Goal: Information Seeking & Learning: Check status

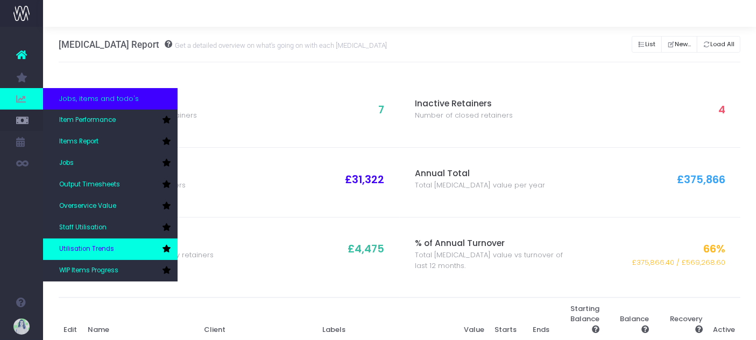
click at [121, 246] on link "Utilisation Trends" at bounding box center [110, 250] width 134 height 22
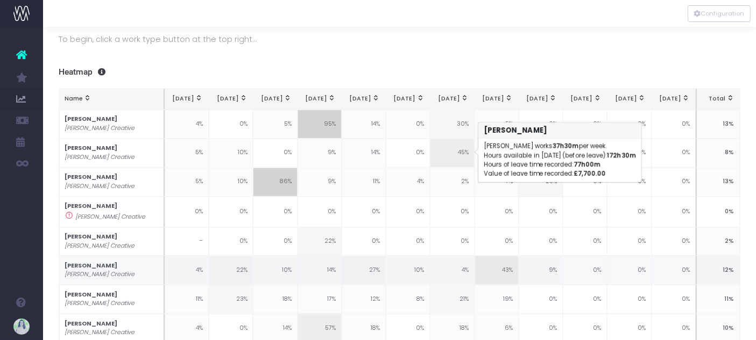
scroll to position [90, 0]
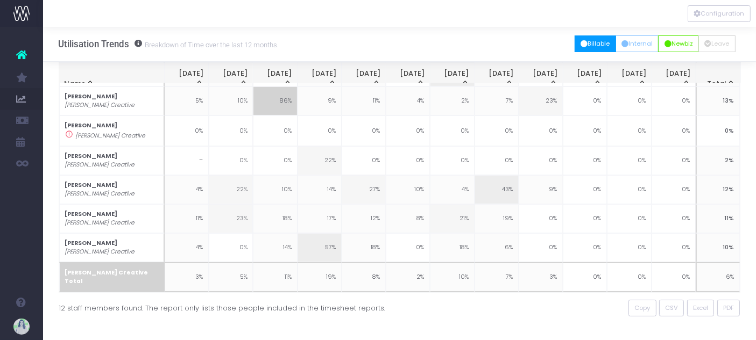
click at [592, 45] on button "Billable" at bounding box center [594, 43] width 41 height 17
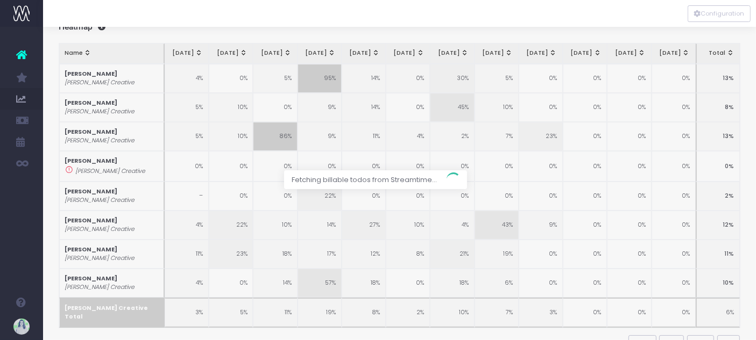
scroll to position [0, 0]
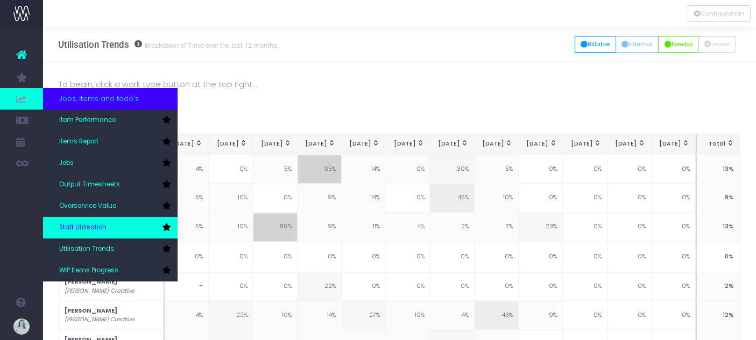
click at [112, 232] on link "Staff Utilisation" at bounding box center [110, 228] width 134 height 22
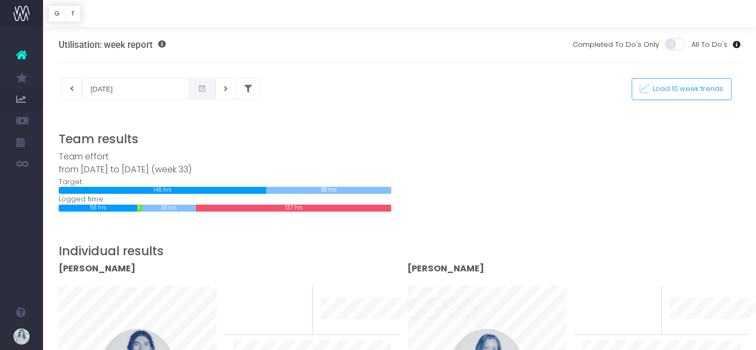
click at [197, 89] on icon at bounding box center [201, 89] width 9 height 0
click at [319, 124] on div at bounding box center [400, 124] width 682 height 16
click at [201, 89] on icon at bounding box center [201, 89] width 9 height 0
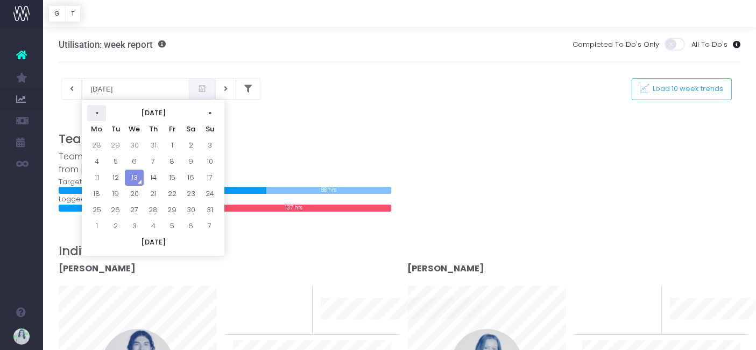
click at [96, 116] on th "«" at bounding box center [96, 113] width 19 height 16
click at [117, 145] on td "1" at bounding box center [115, 145] width 19 height 16
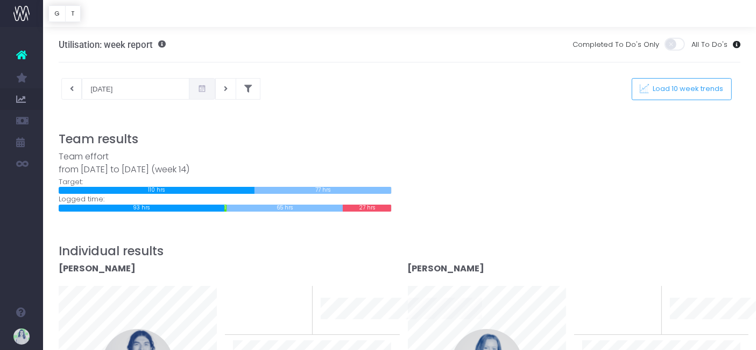
click at [203, 88] on span at bounding box center [202, 89] width 26 height 22
click at [201, 89] on icon at bounding box center [201, 89] width 9 height 0
click at [305, 129] on div at bounding box center [400, 124] width 682 height 16
click at [224, 89] on icon at bounding box center [226, 89] width 4 height 0
type input "08-04-2025"
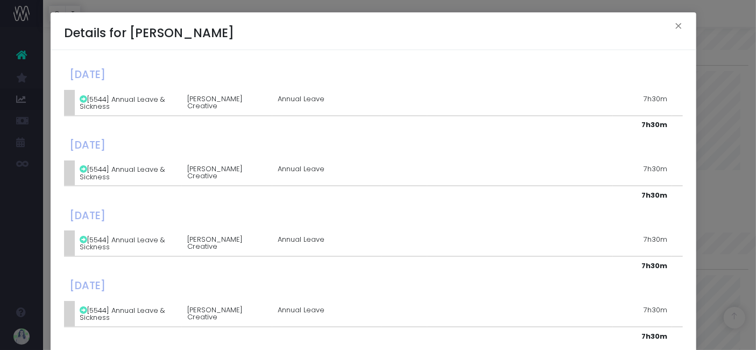
scroll to position [60, 0]
click at [672, 25] on button "×" at bounding box center [678, 27] width 23 height 17
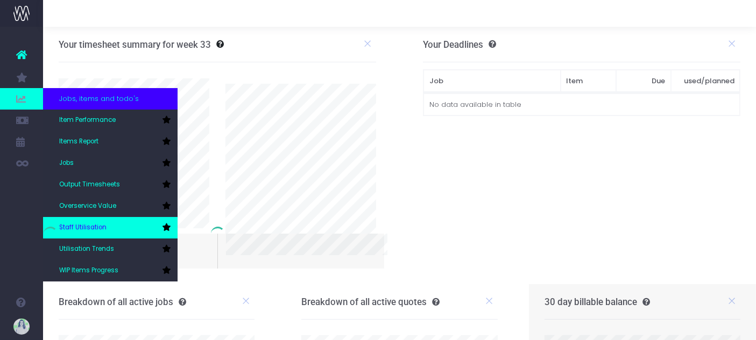
click at [80, 228] on span "Staff Utilisation" at bounding box center [82, 228] width 47 height 10
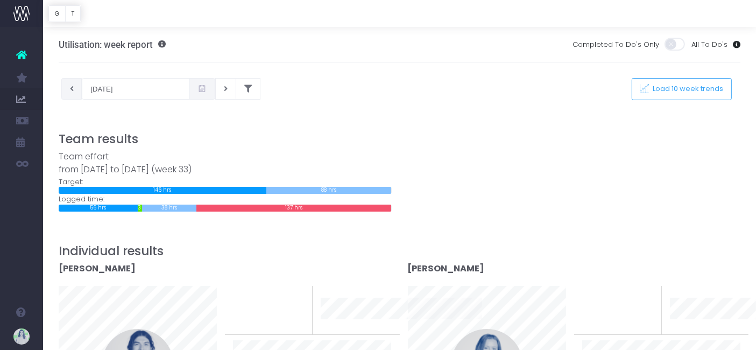
click at [76, 91] on button at bounding box center [71, 89] width 21 height 22
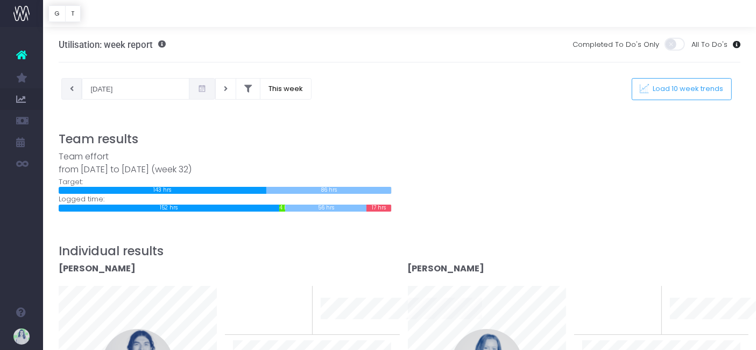
click at [77, 92] on button at bounding box center [71, 89] width 21 height 22
click at [73, 92] on button at bounding box center [71, 89] width 21 height 22
type input "[DATE]"
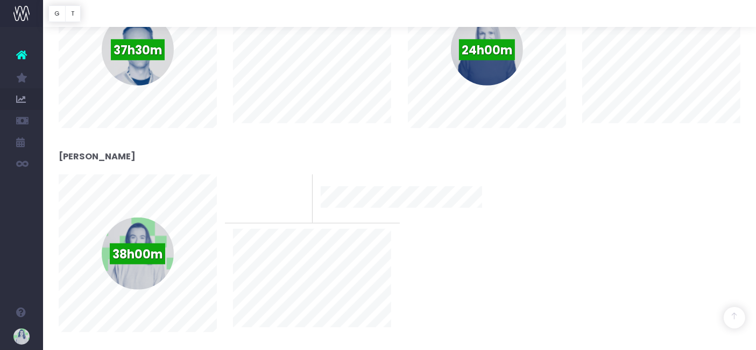
scroll to position [777, 0]
